Goal: Entertainment & Leisure: Consume media (video, audio)

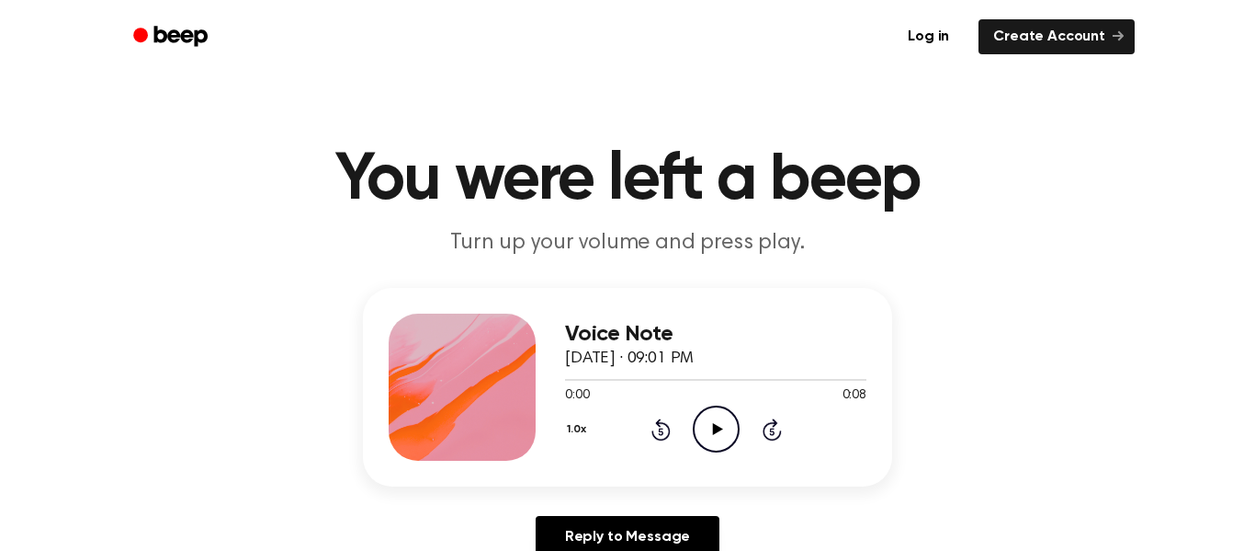
click at [709, 436] on icon "Play Audio" at bounding box center [716, 428] width 47 height 47
drag, startPoint x: 713, startPoint y: 442, endPoint x: 764, endPoint y: 354, distance: 101.7
click at [719, 408] on icon "Play Audio" at bounding box center [716, 428] width 47 height 47
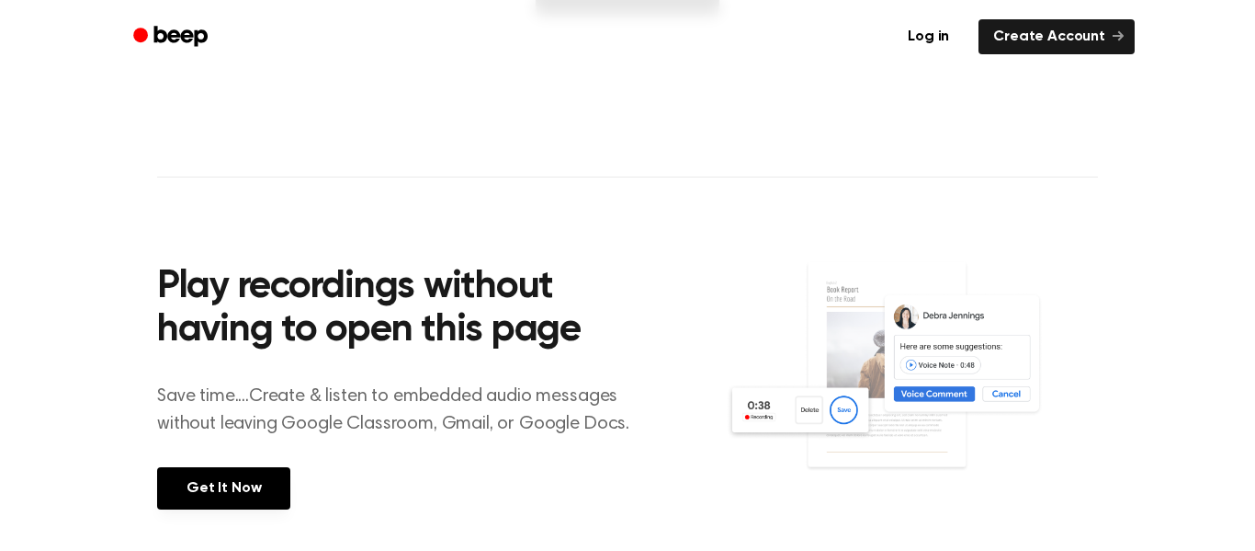
scroll to position [931, 0]
